Goal: Task Accomplishment & Management: Complete application form

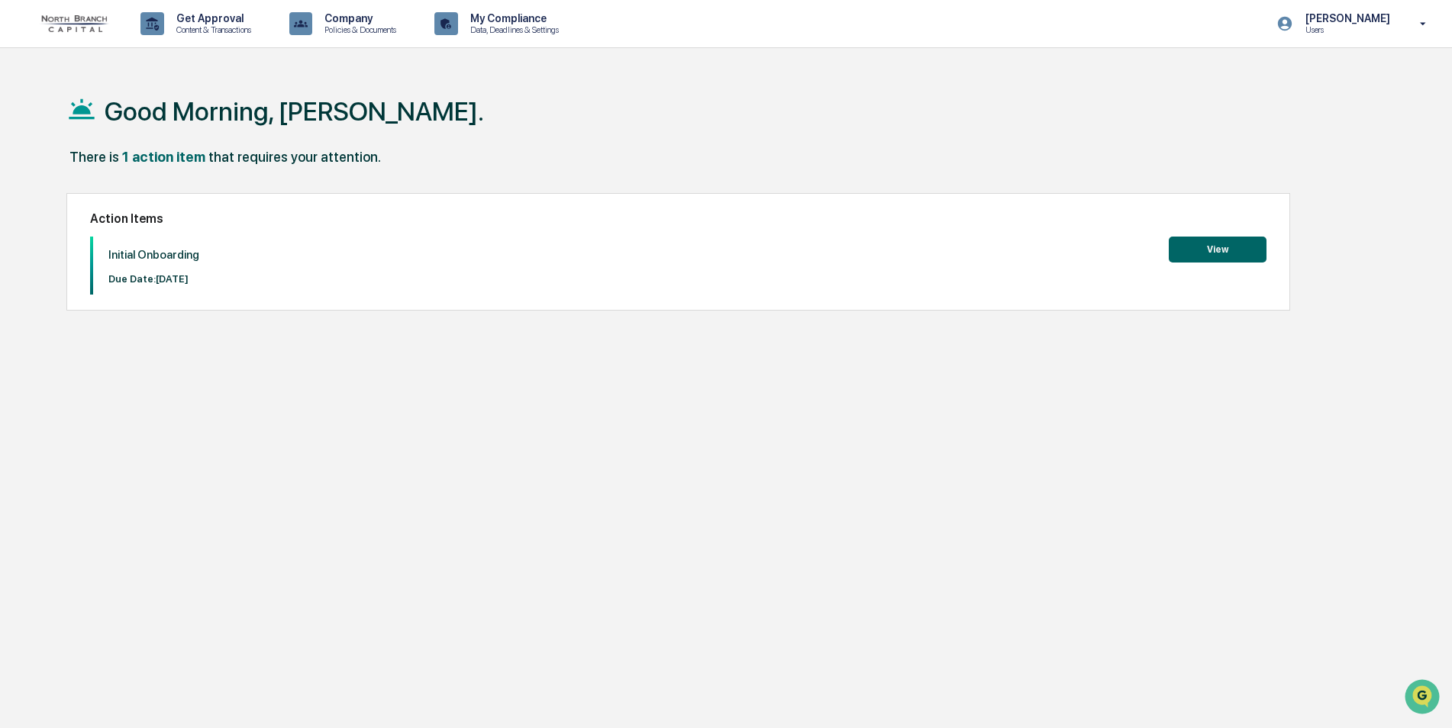
click at [1189, 250] on button "View" at bounding box center [1217, 250] width 98 height 26
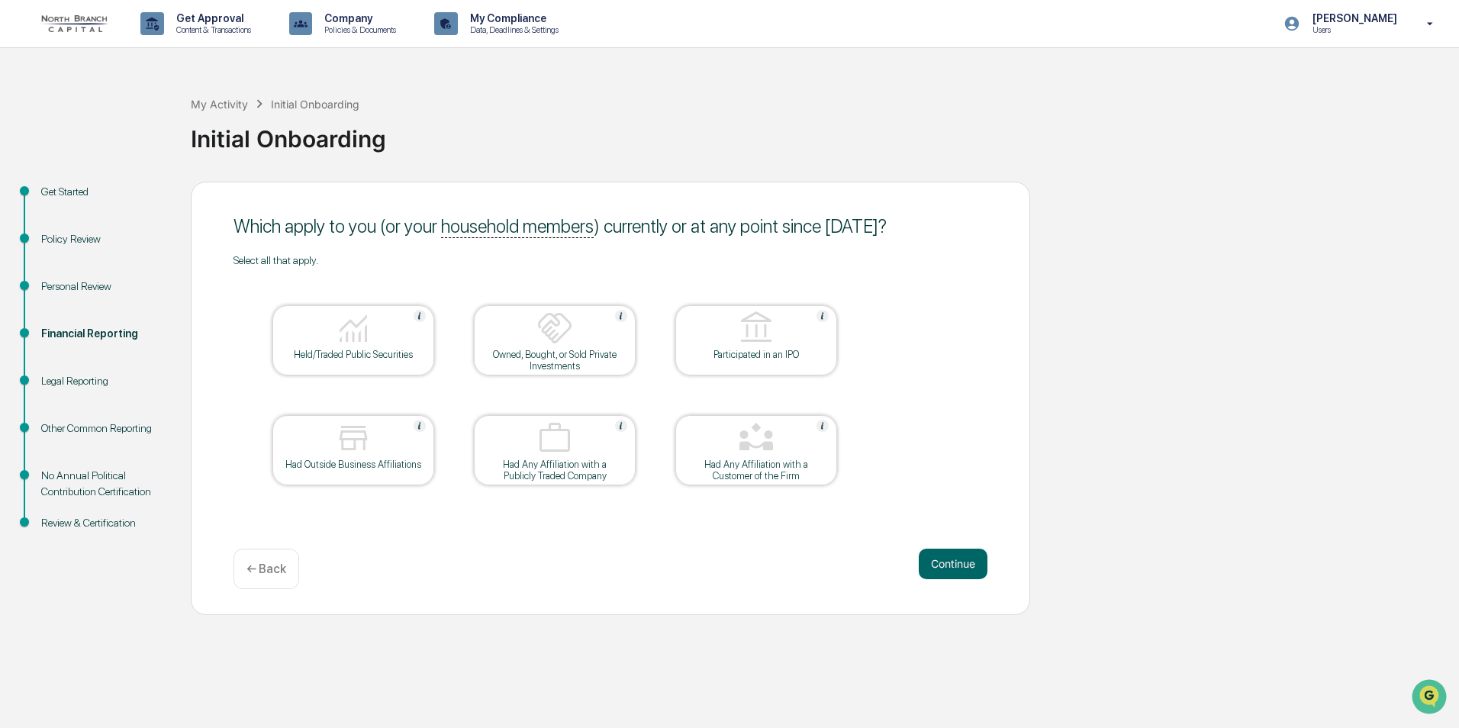
click at [76, 282] on div "Personal Review" at bounding box center [103, 287] width 125 height 16
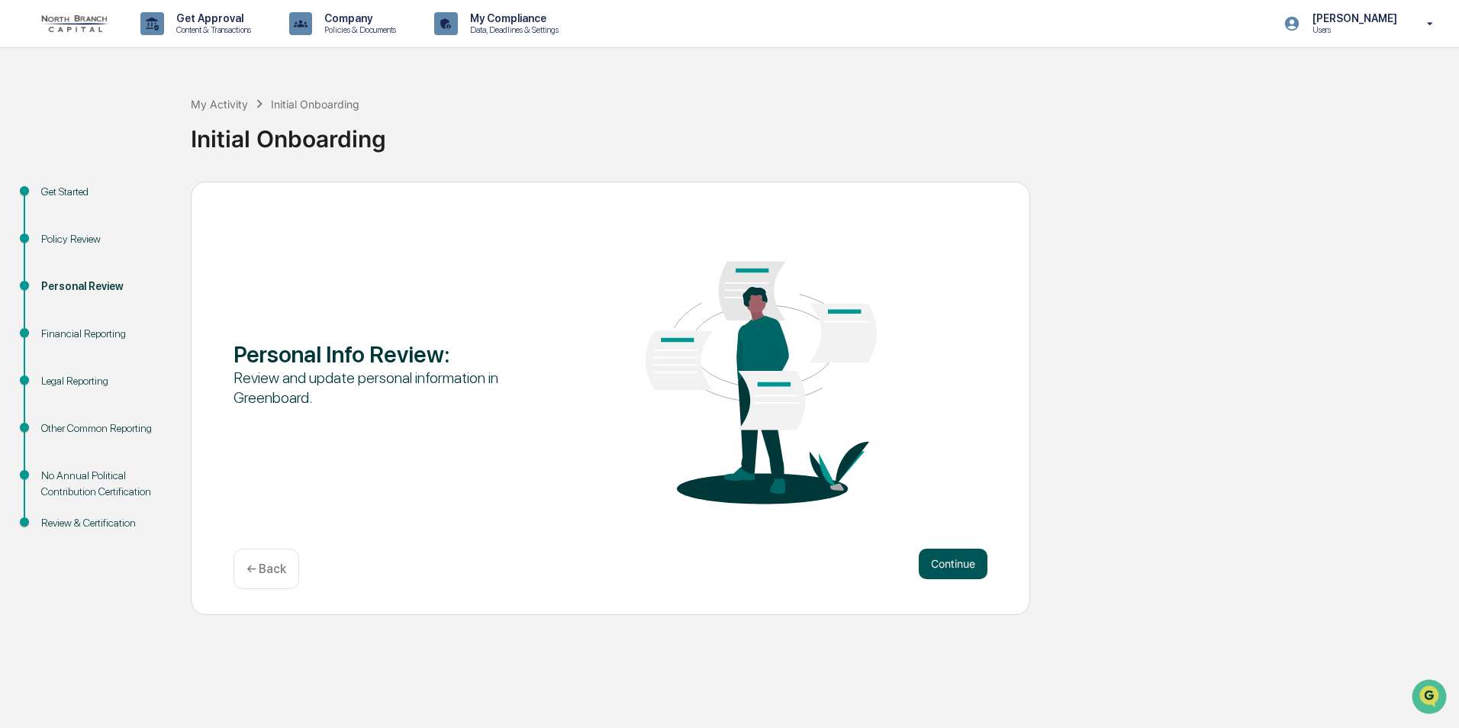
click at [951, 558] on button "Continue" at bounding box center [953, 564] width 69 height 31
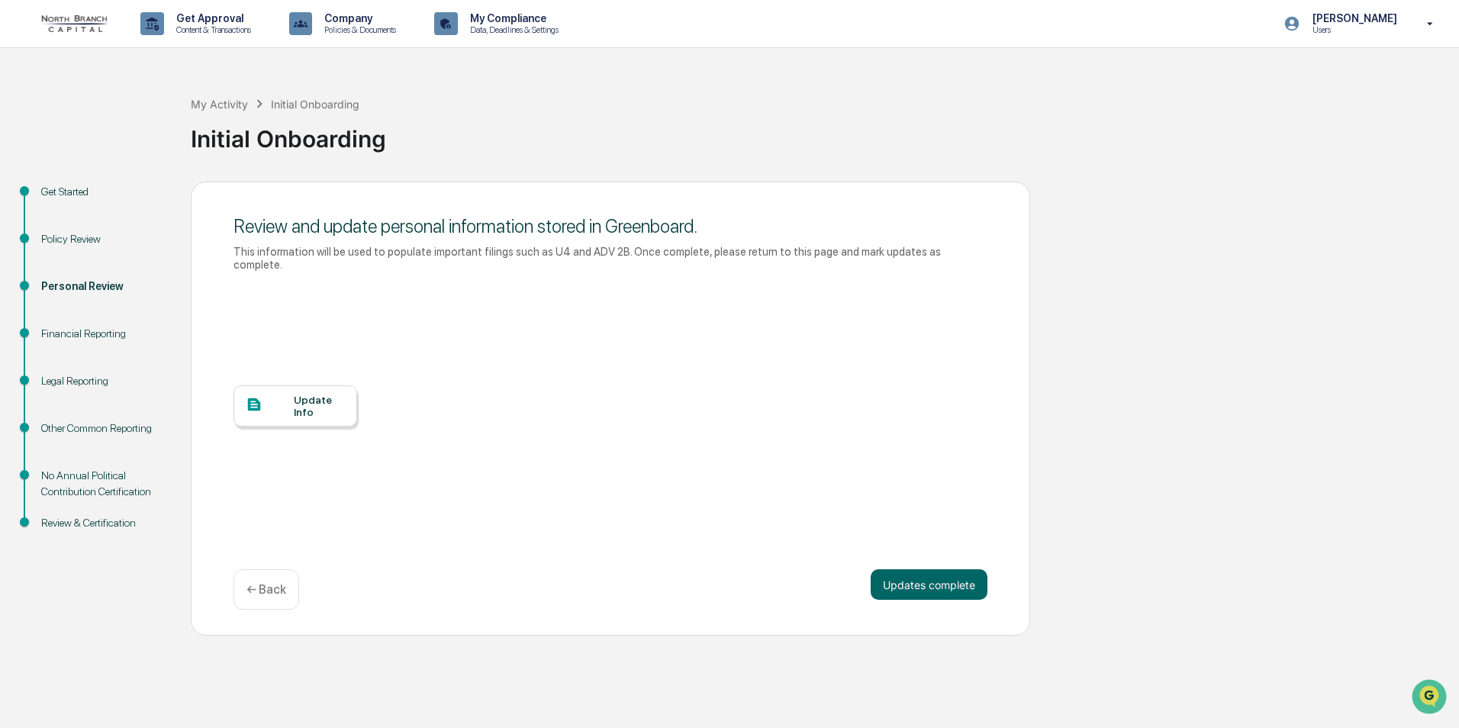
click at [288, 404] on div "Update Info" at bounding box center [296, 405] width 124 height 41
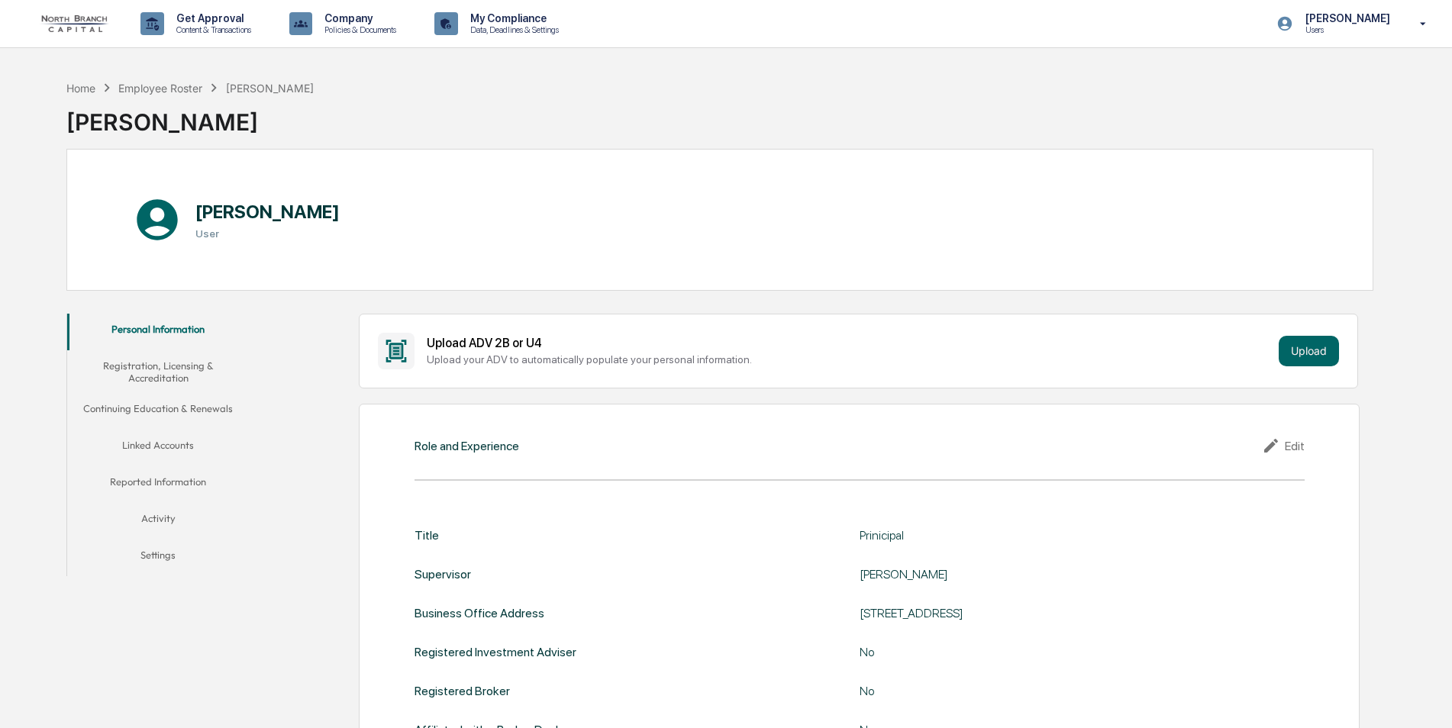
click at [142, 450] on button "Linked Accounts" at bounding box center [158, 448] width 182 height 37
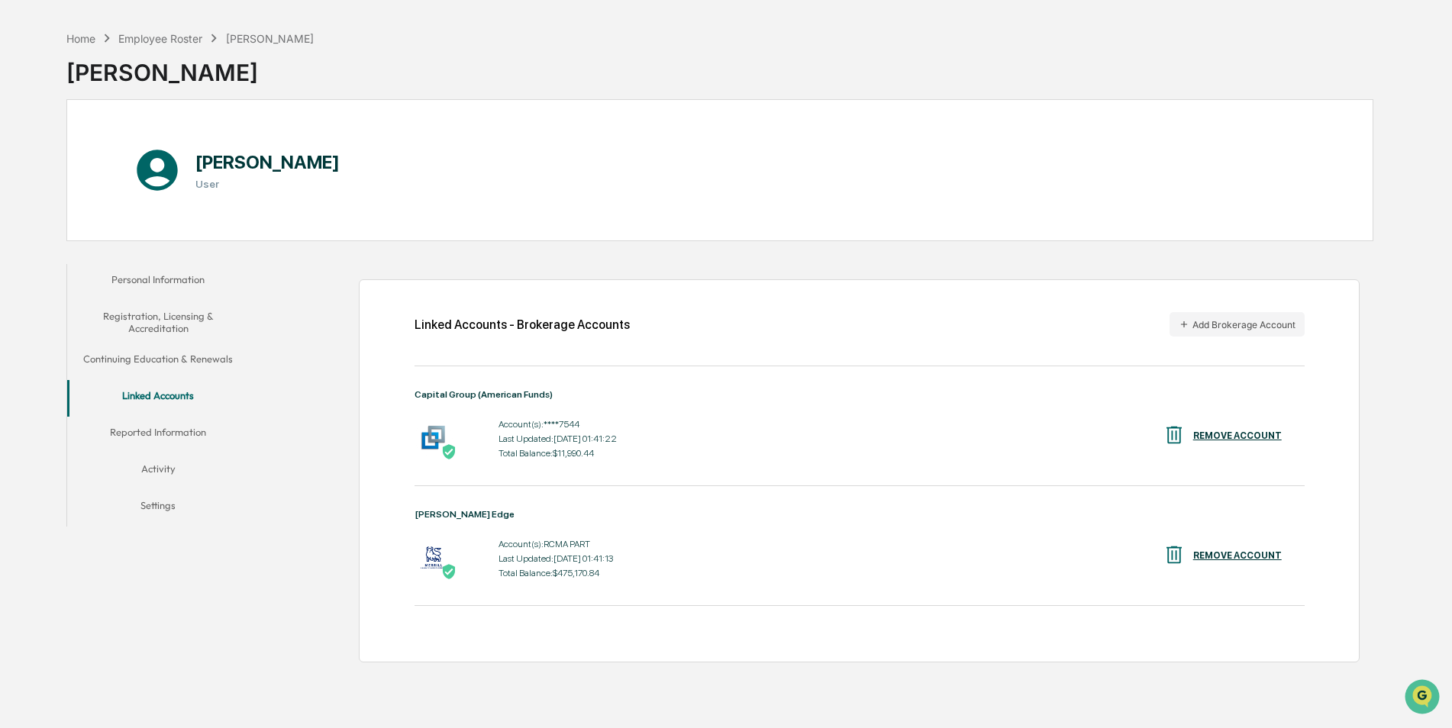
scroll to position [73, 0]
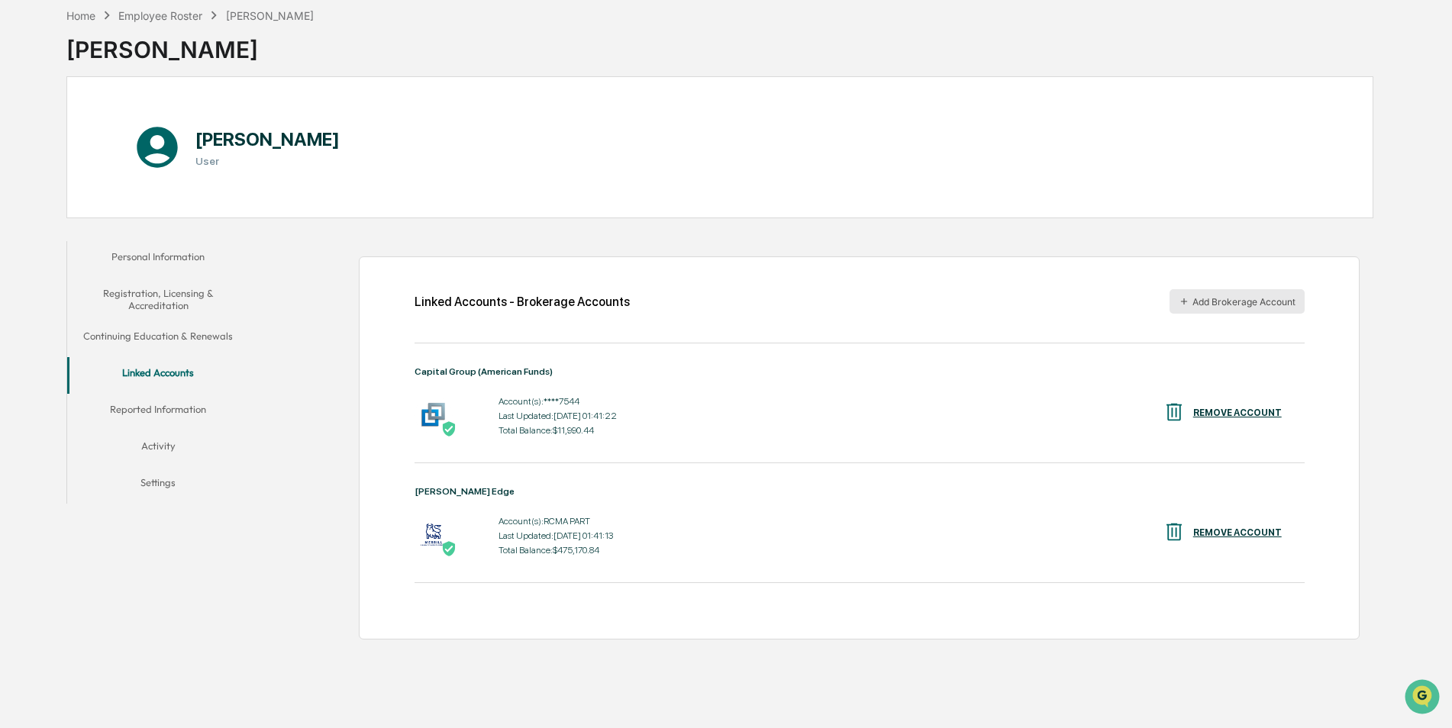
click at [1185, 305] on icon "button" at bounding box center [1183, 301] width 11 height 11
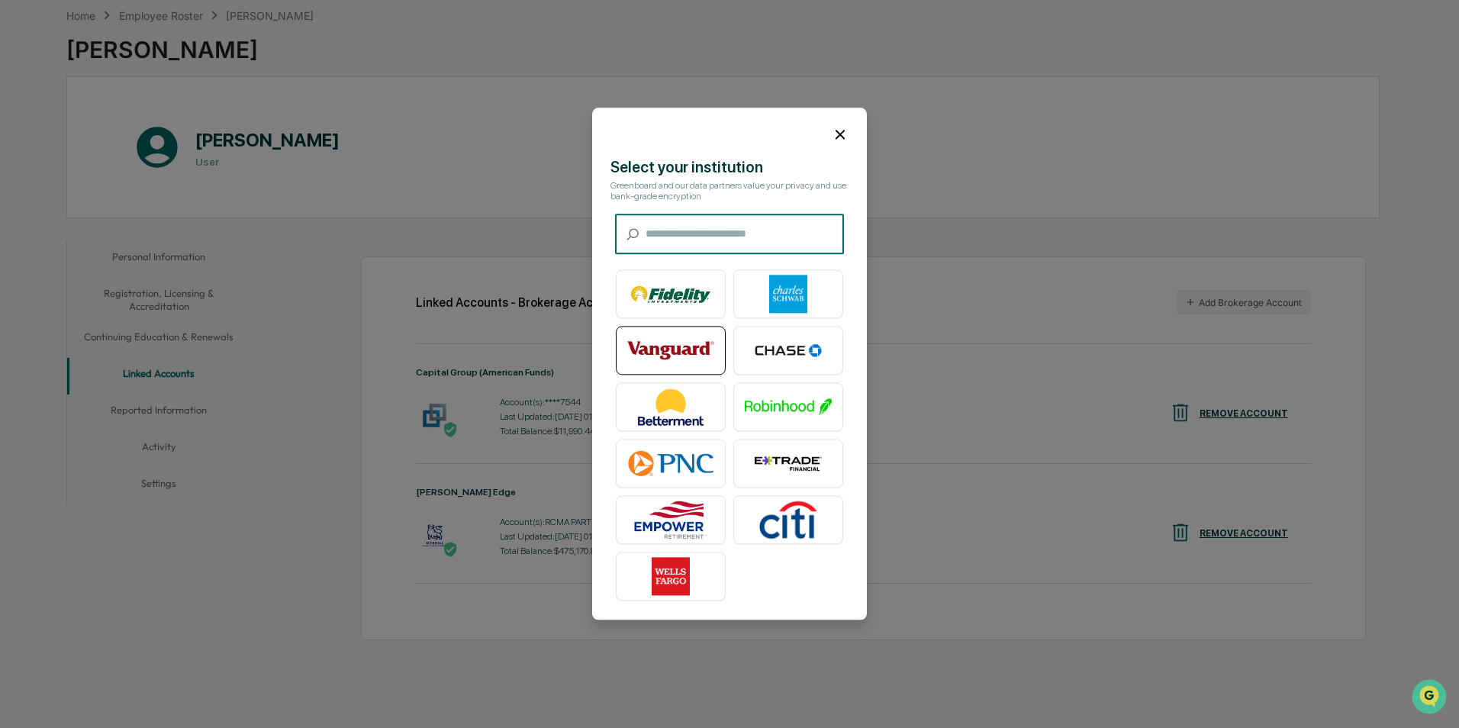
click at [664, 342] on img at bounding box center [670, 351] width 87 height 38
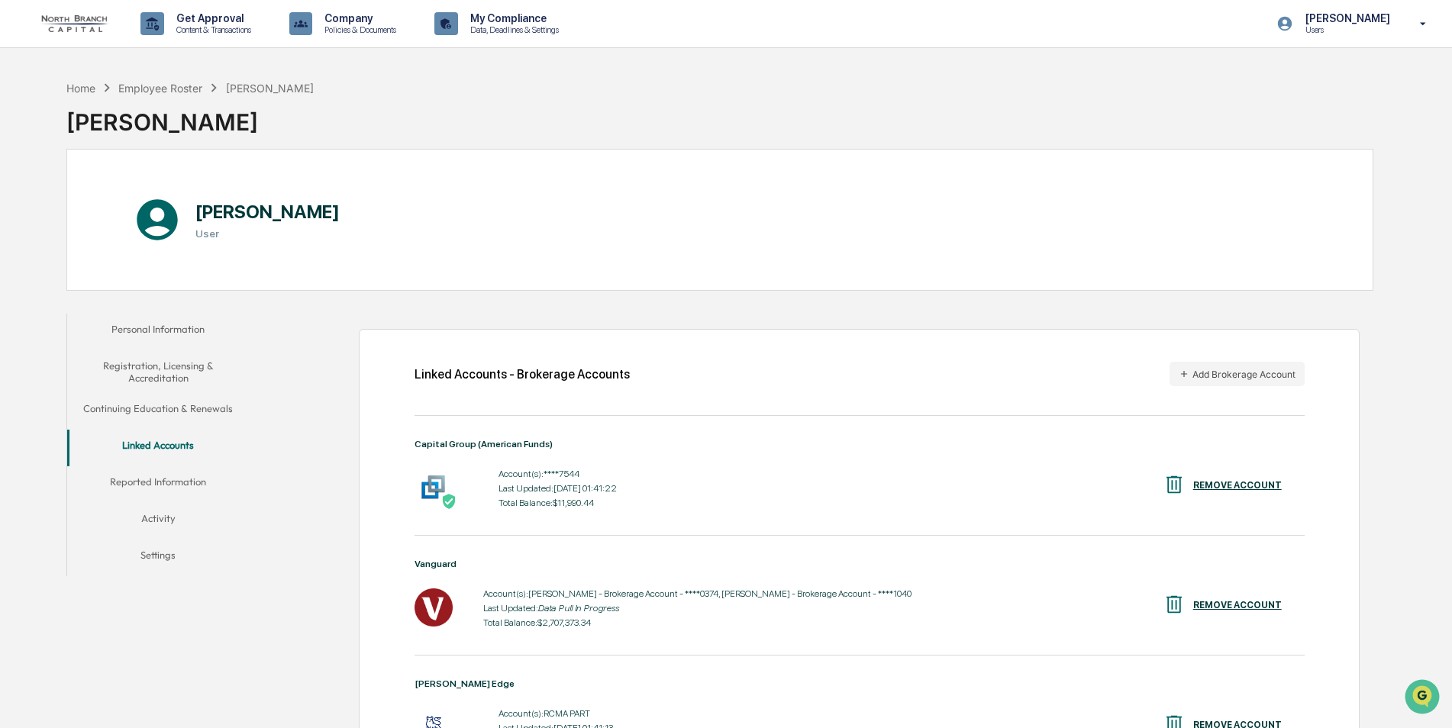
click at [152, 483] on button "Reported Information" at bounding box center [158, 484] width 182 height 37
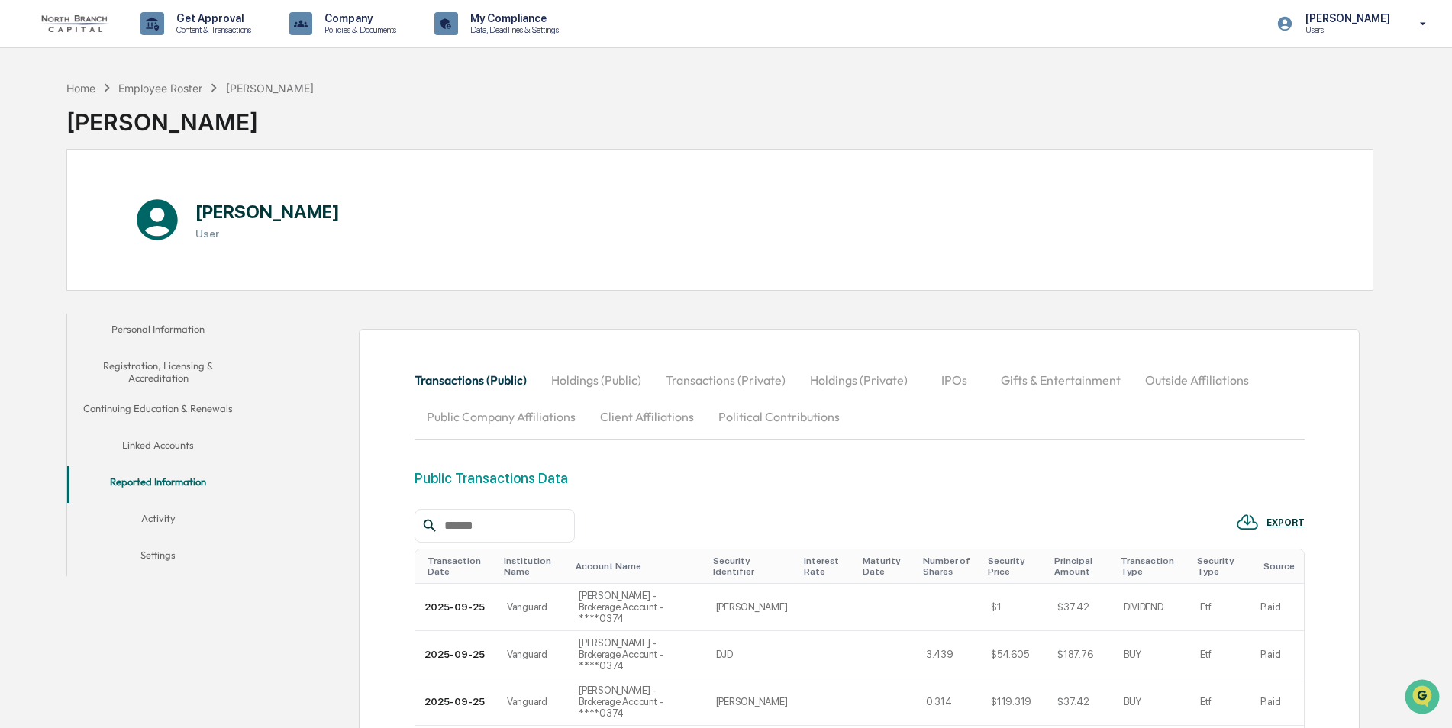
click at [839, 382] on button "Holdings (Private)" at bounding box center [859, 380] width 122 height 37
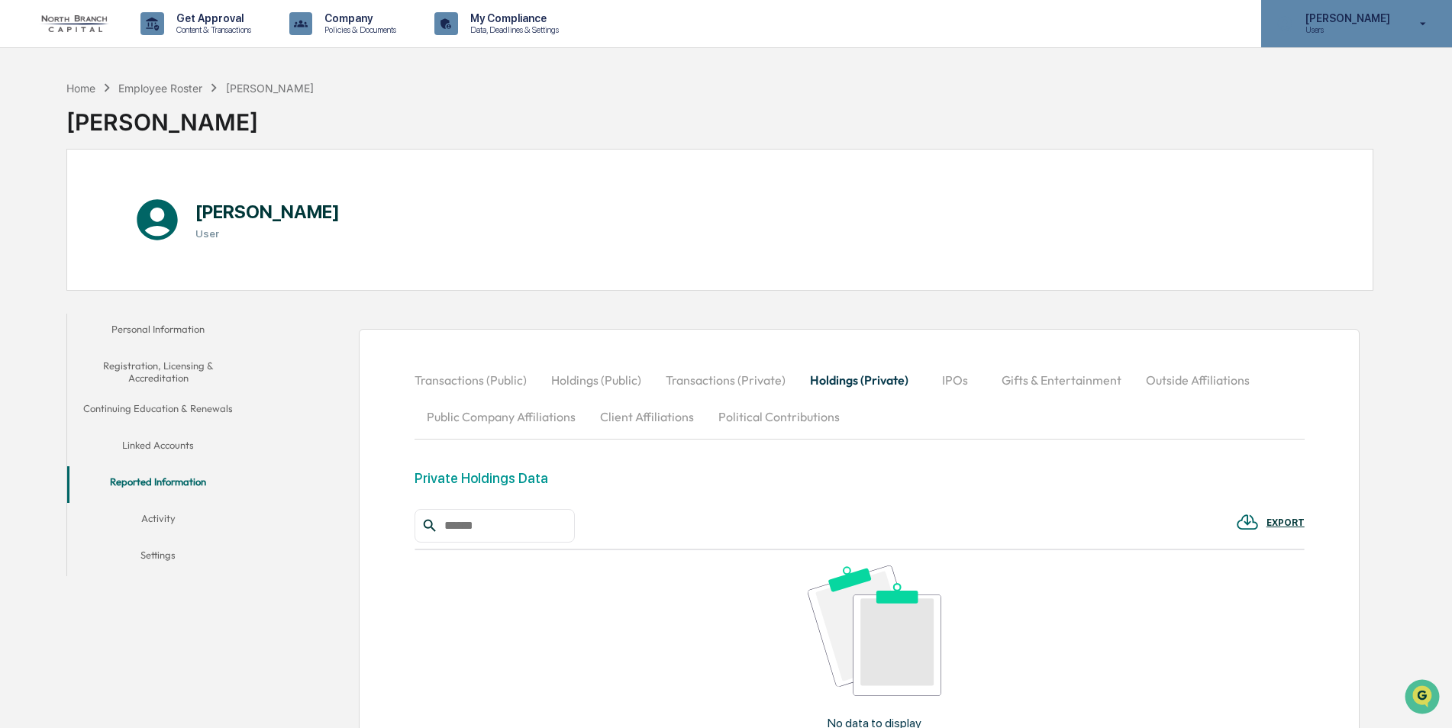
click at [1422, 18] on icon at bounding box center [1423, 24] width 27 height 15
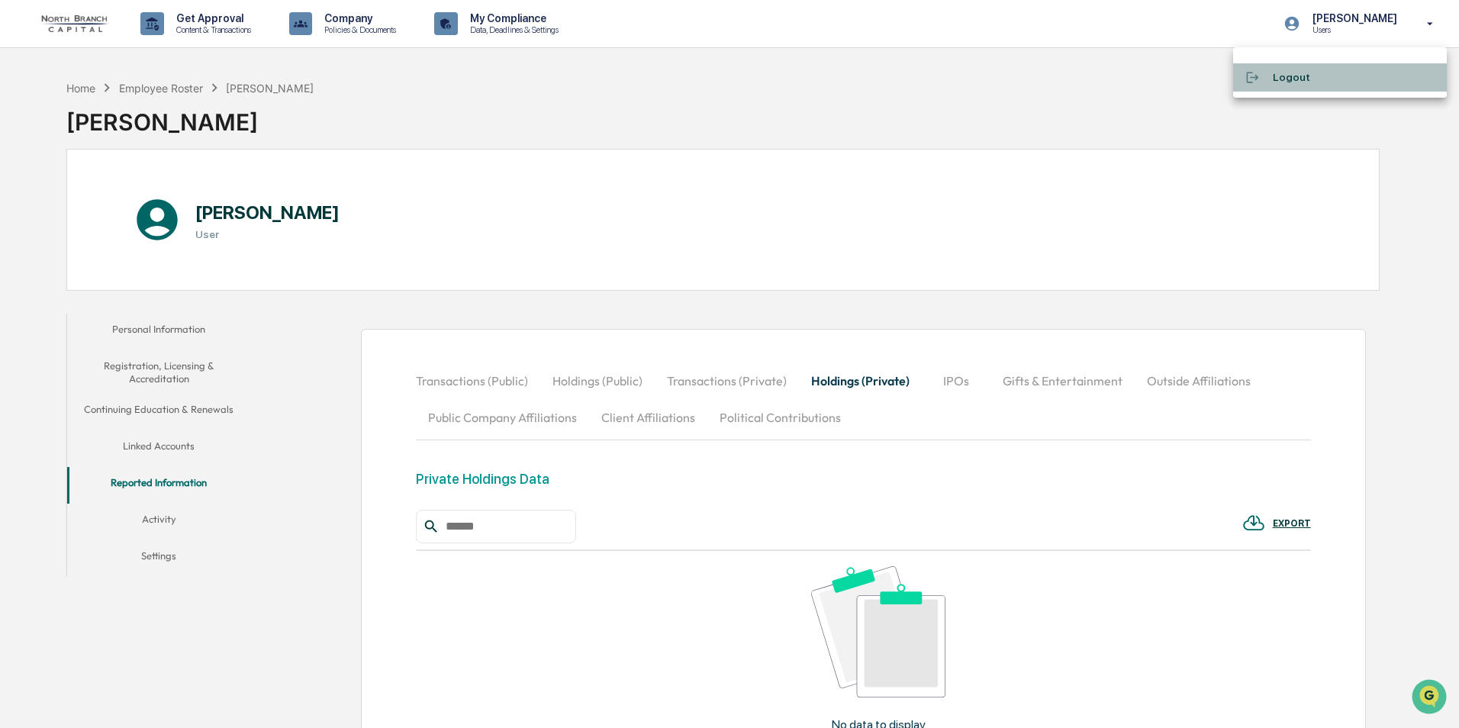
click at [1293, 81] on li "Logout" at bounding box center [1340, 77] width 214 height 28
